Goal: Task Accomplishment & Management: Manage account settings

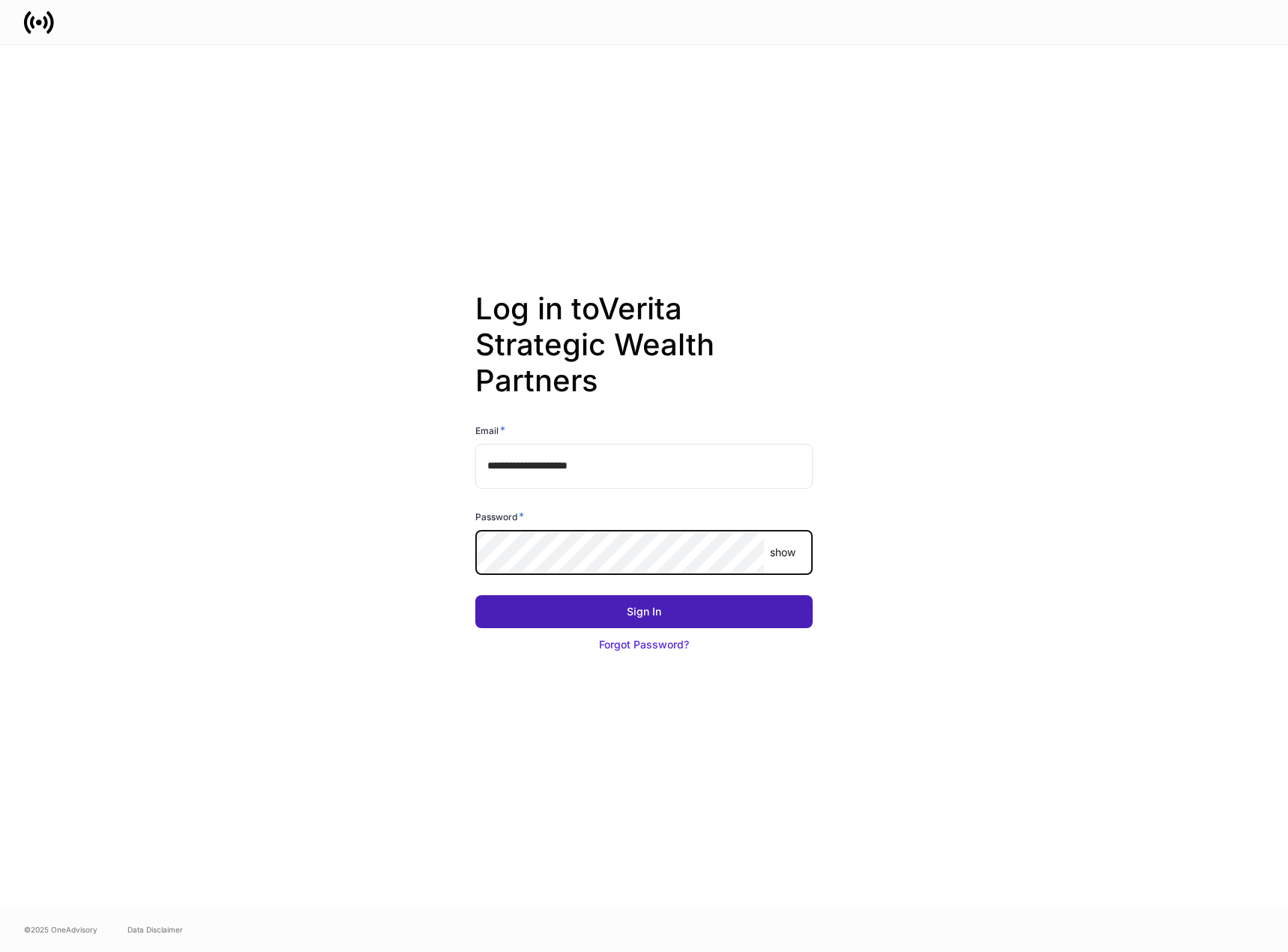
click at [680, 611] on button "Sign In" at bounding box center [644, 612] width 338 height 33
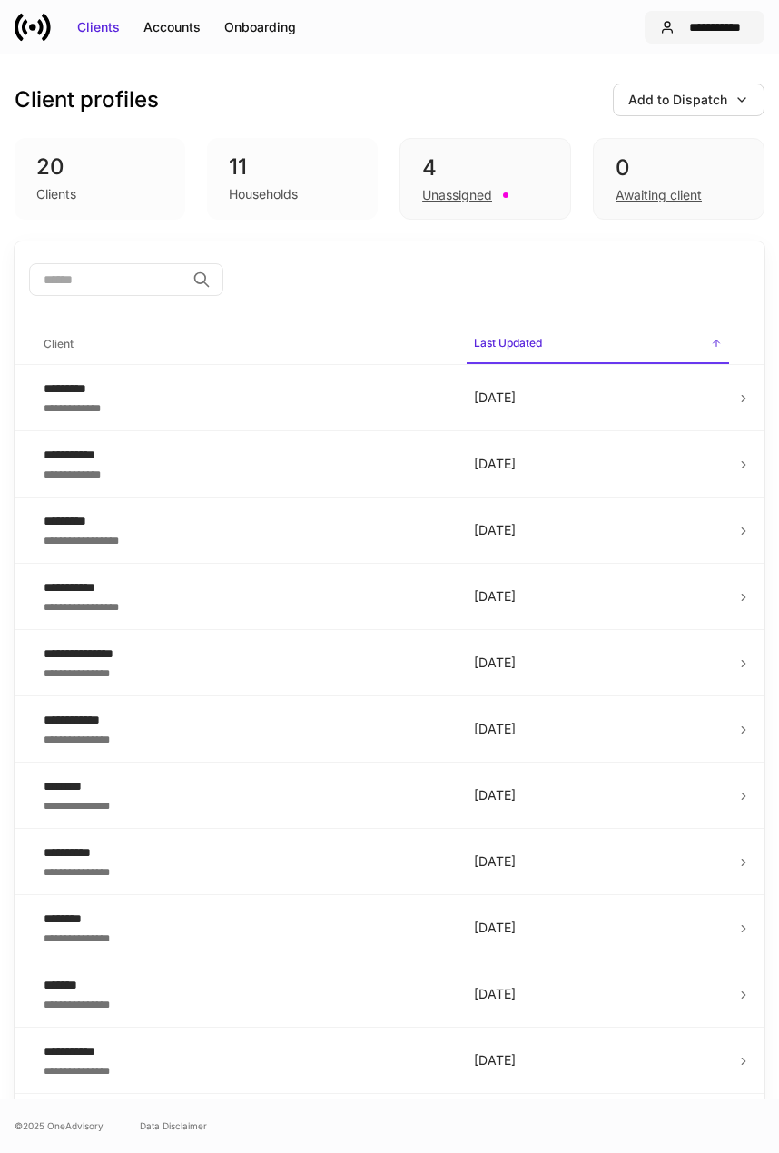
click at [715, 35] on div "**********" at bounding box center [715, 27] width 67 height 18
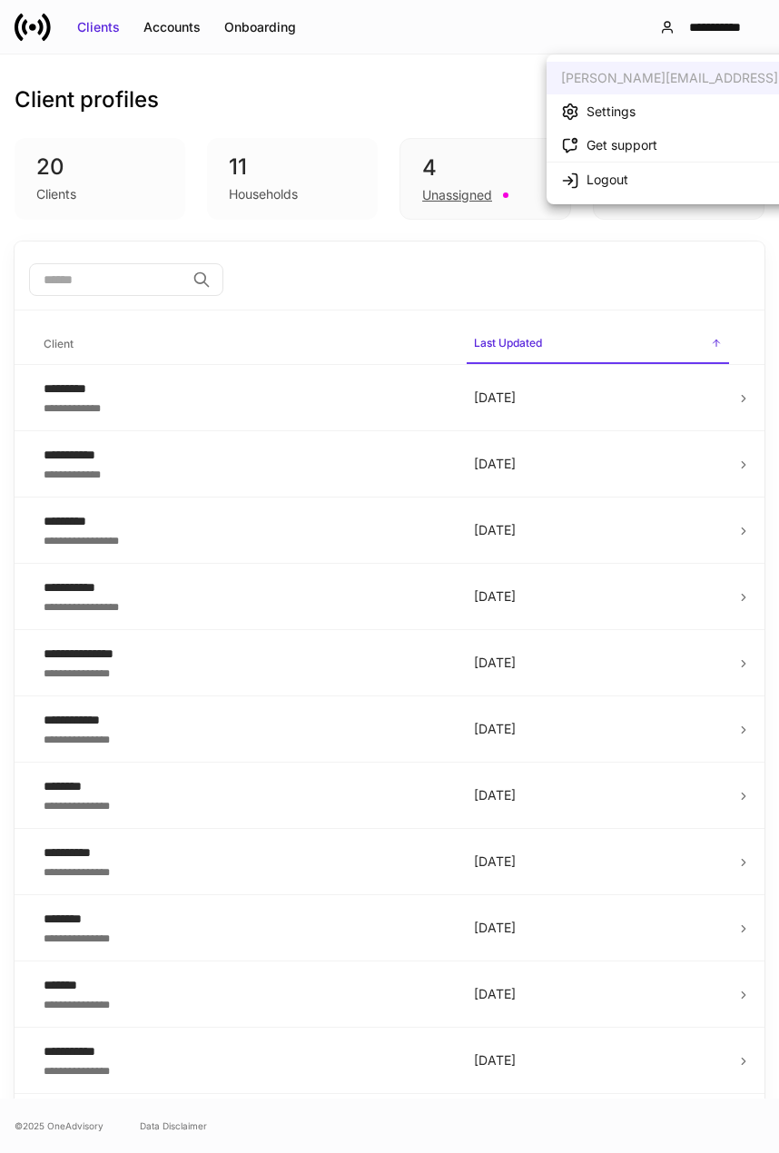
click at [623, 113] on div "Settings" at bounding box center [611, 112] width 49 height 18
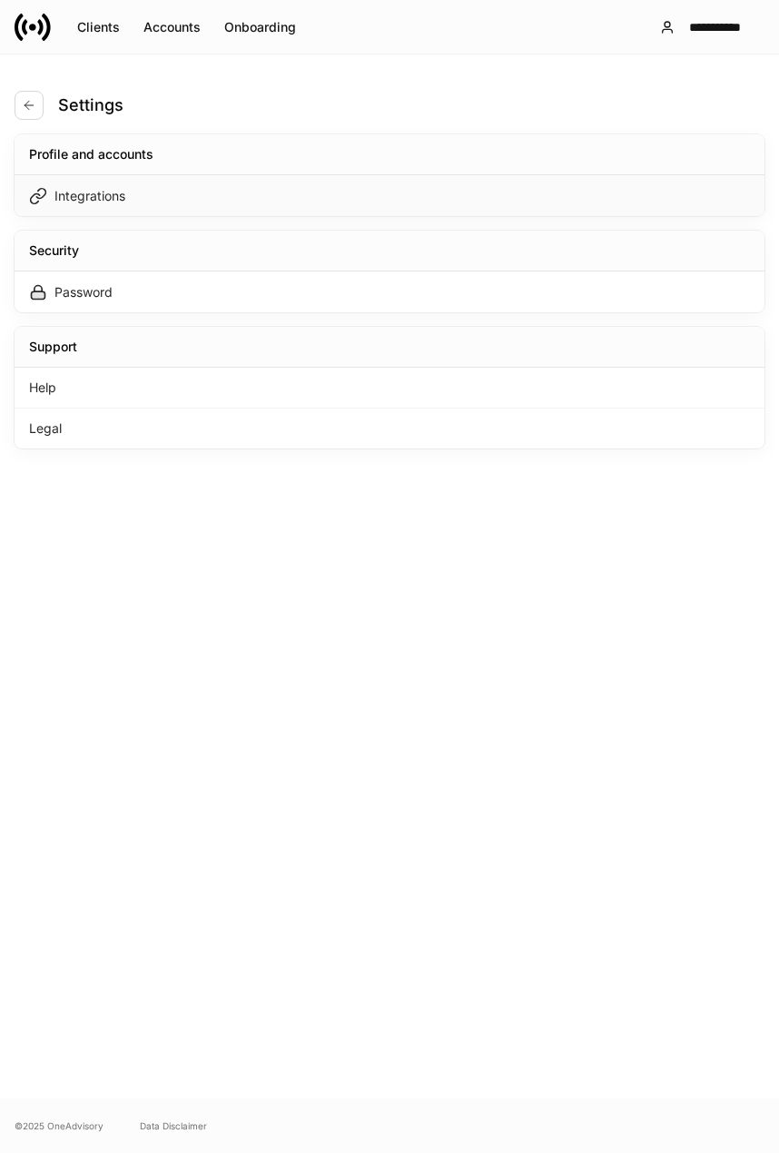
click at [88, 189] on div "Integrations" at bounding box center [89, 196] width 71 height 18
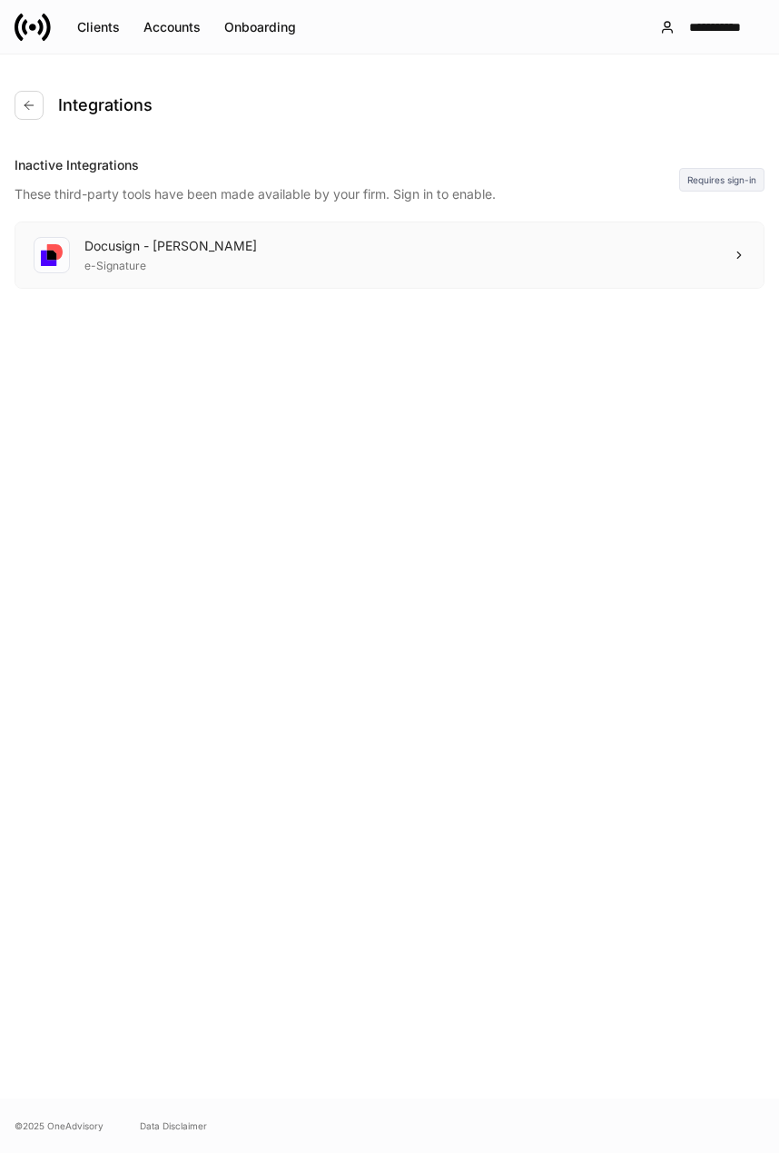
click at [736, 251] on icon at bounding box center [739, 255] width 13 height 13
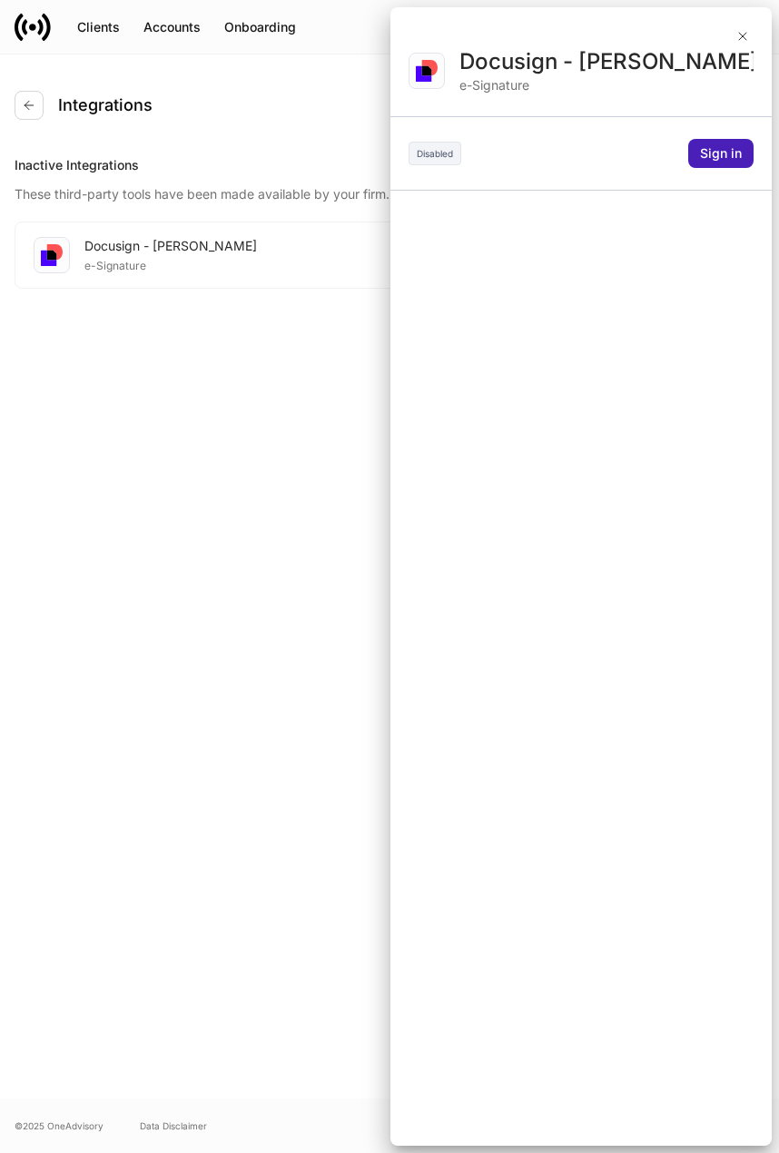
click at [729, 147] on div "Sign in" at bounding box center [721, 153] width 42 height 18
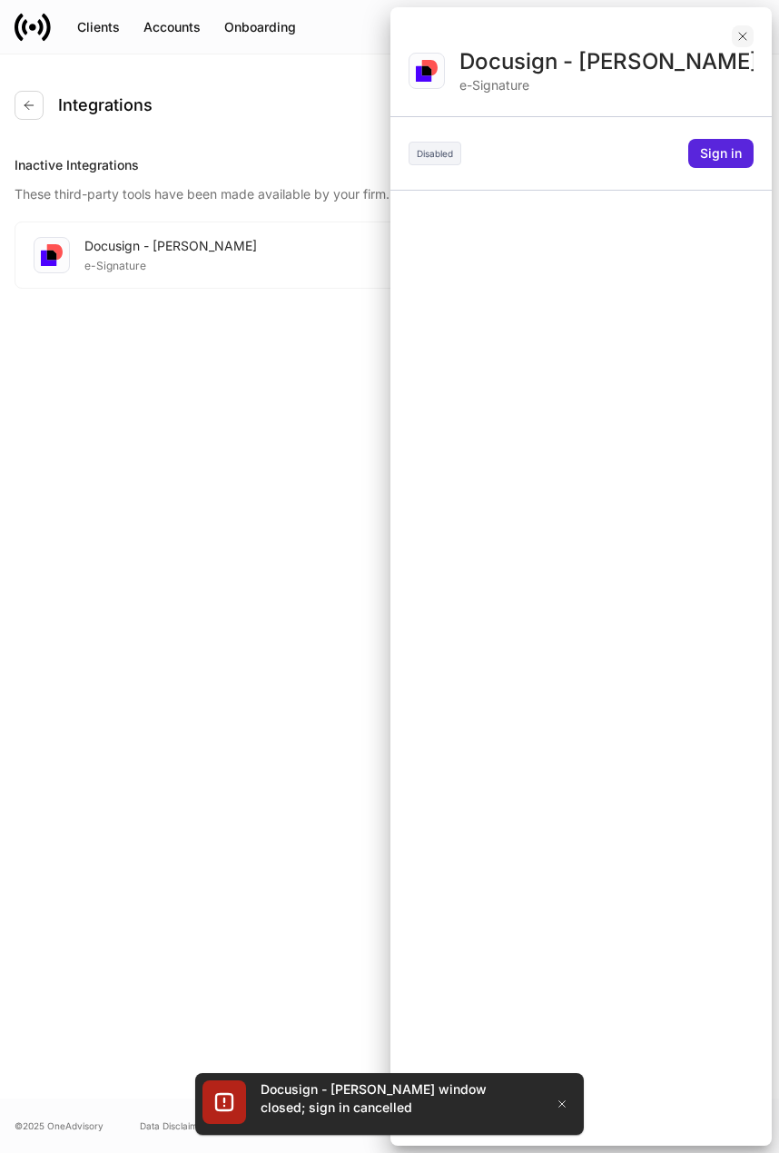
click at [742, 39] on icon "button" at bounding box center [742, 36] width 15 height 15
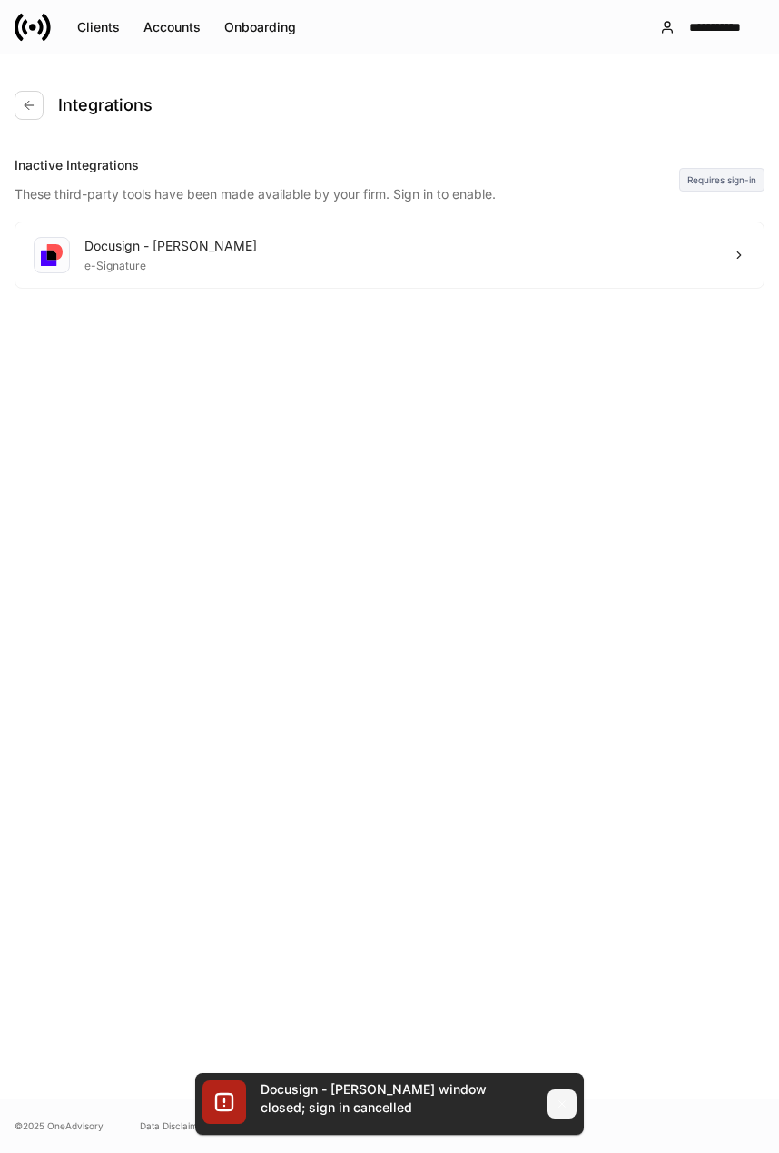
click at [559, 1103] on icon "button" at bounding box center [562, 1104] width 15 height 15
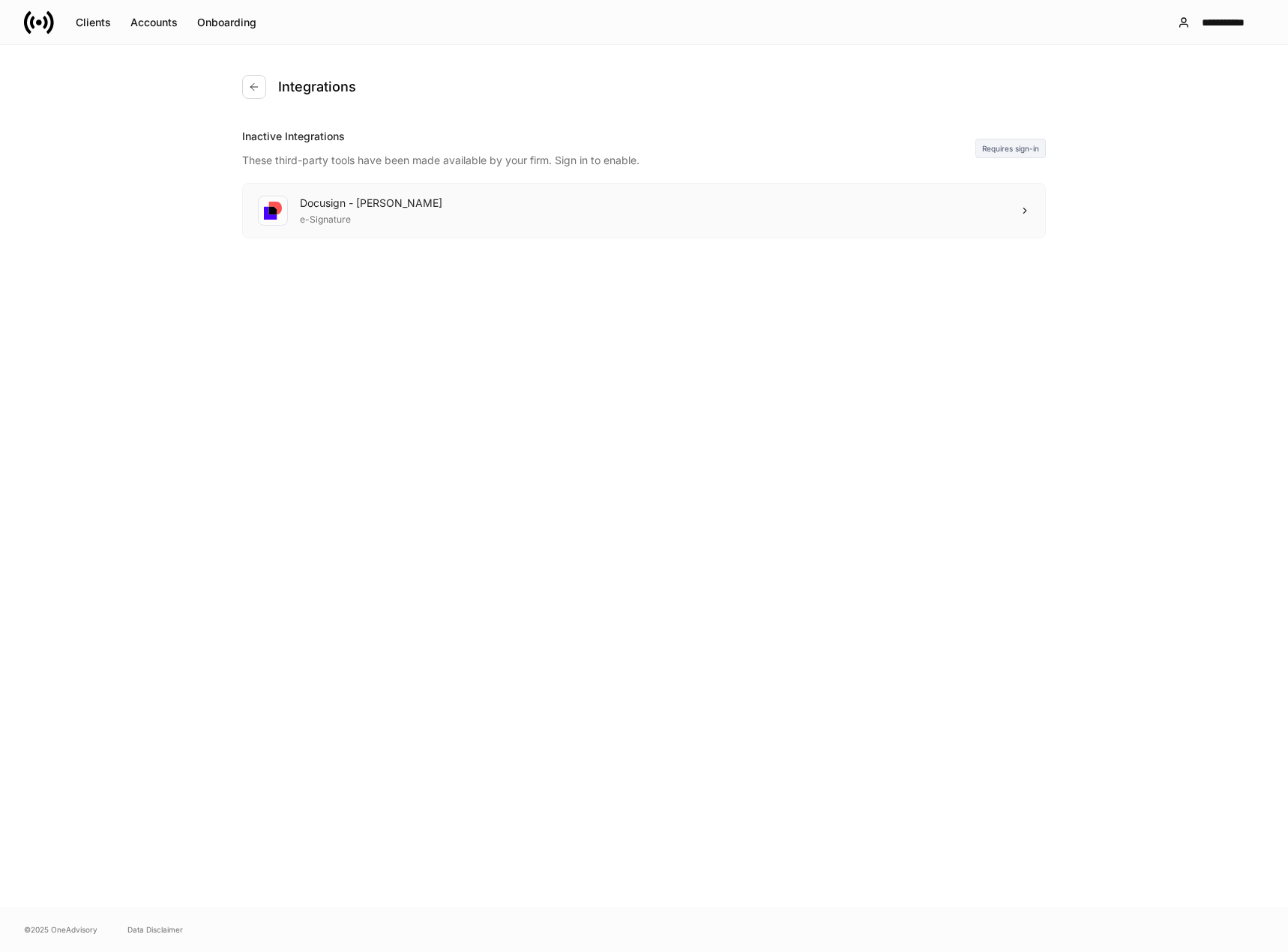
click at [1026, 216] on div "Docusign - [PERSON_NAME] e-Signature" at bounding box center [644, 210] width 803 height 54
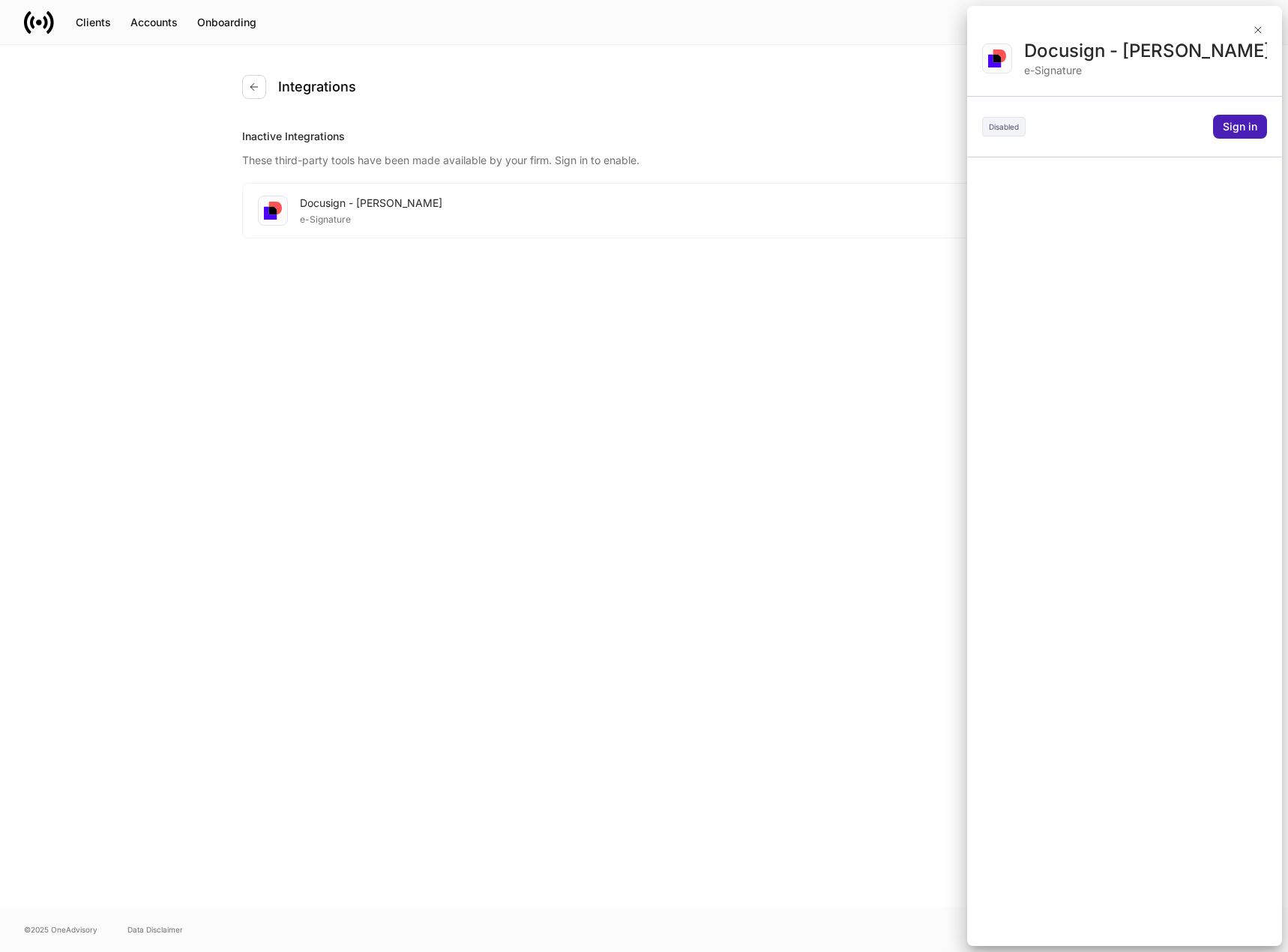
click at [1230, 128] on div "Sign in" at bounding box center [1240, 126] width 35 height 15
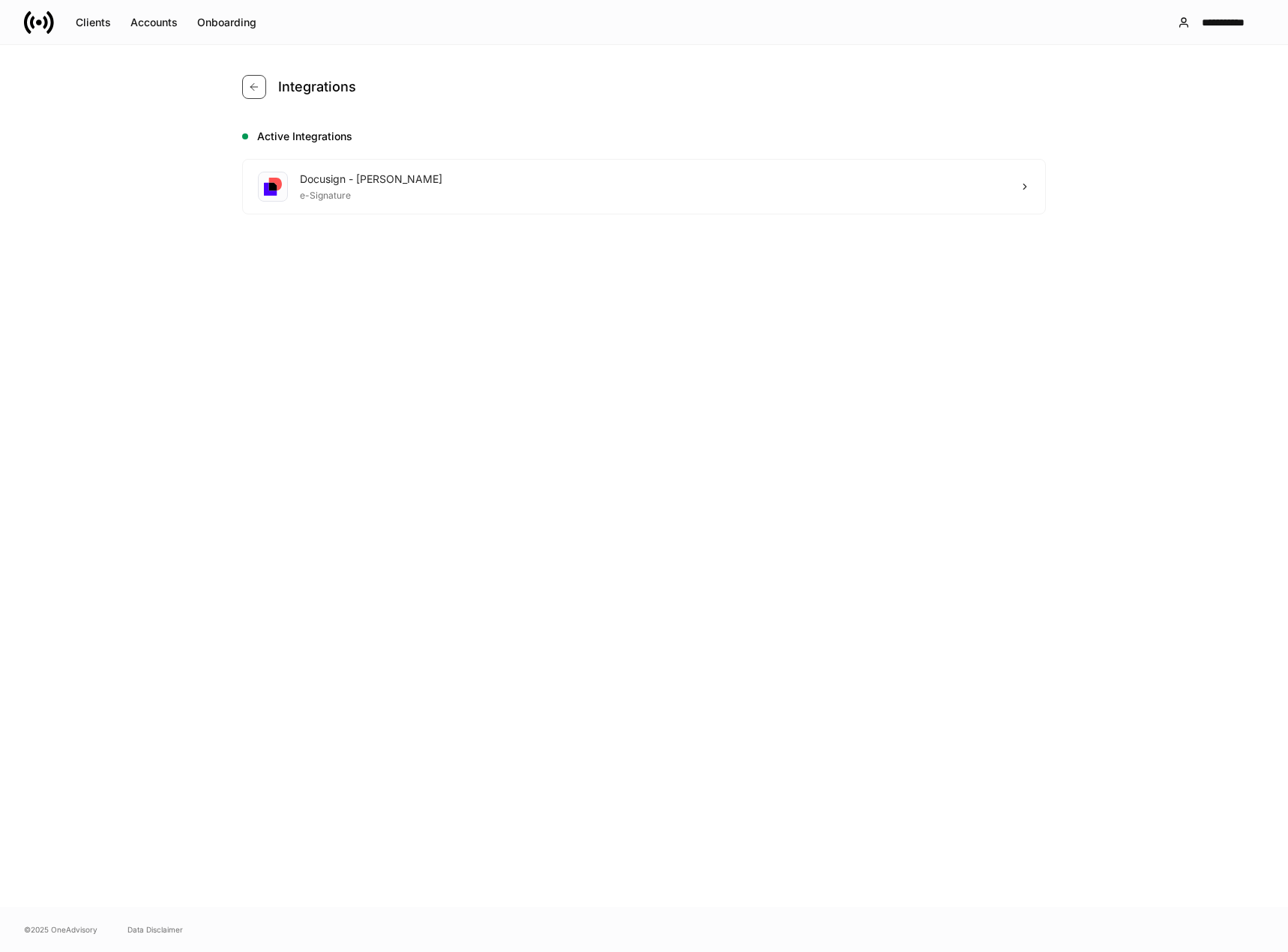
click at [249, 89] on icon "button" at bounding box center [254, 87] width 12 height 12
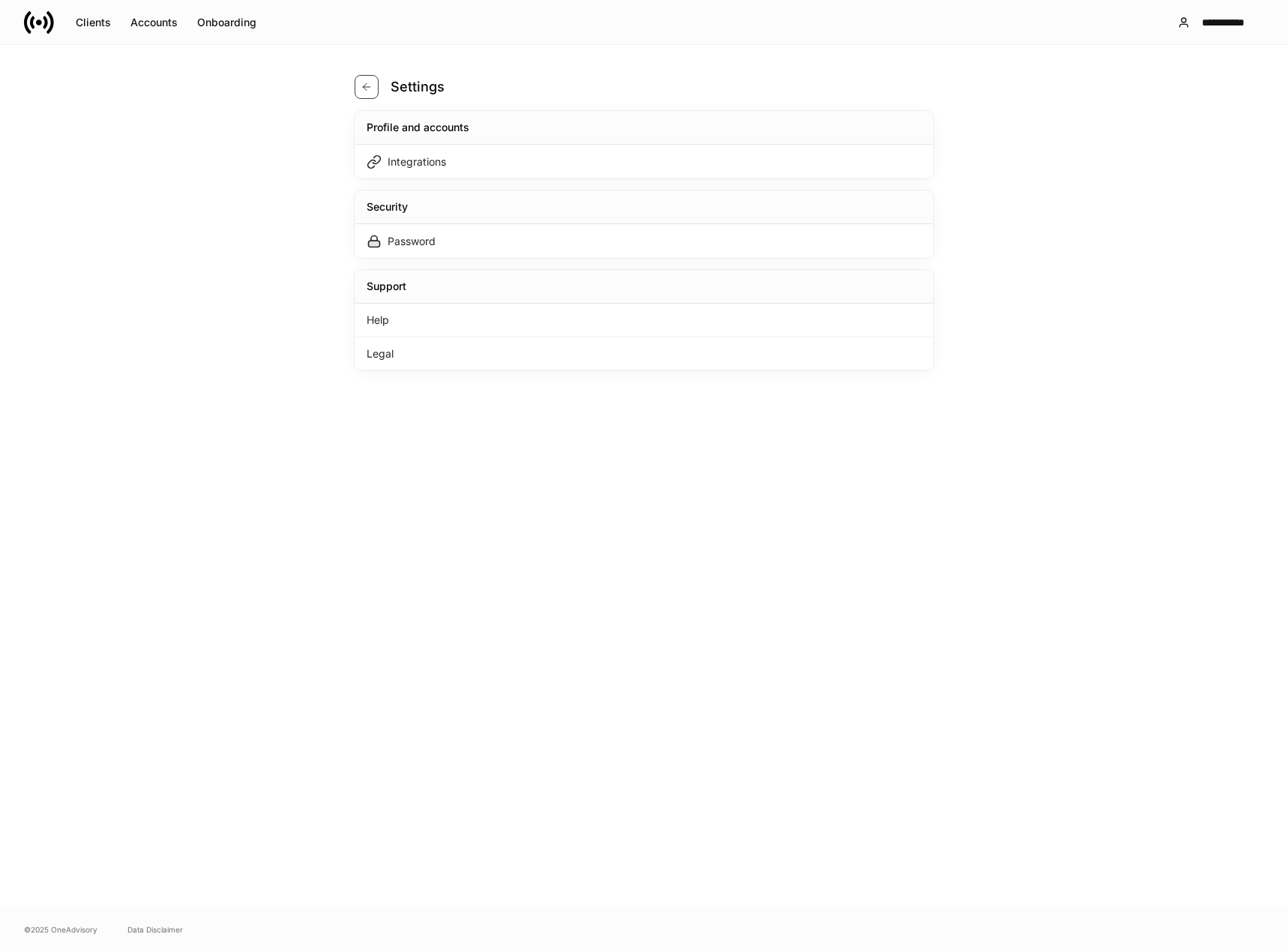
click at [362, 83] on icon "button" at bounding box center [367, 87] width 12 height 12
